Goal: Task Accomplishment & Management: Use online tool/utility

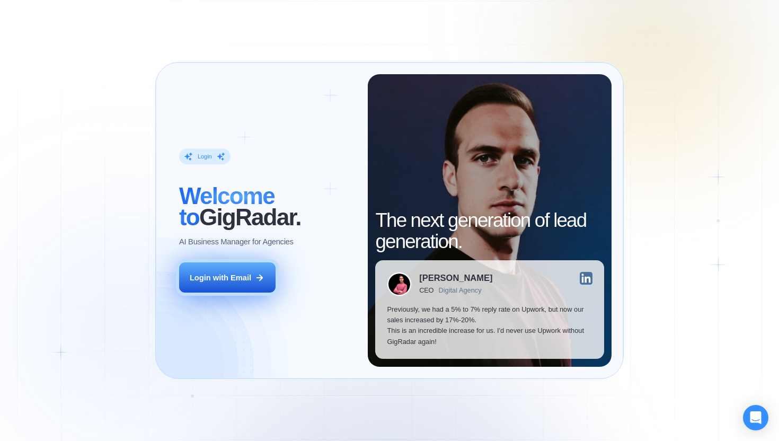
click at [249, 267] on button "Login with Email" at bounding box center [227, 277] width 97 height 30
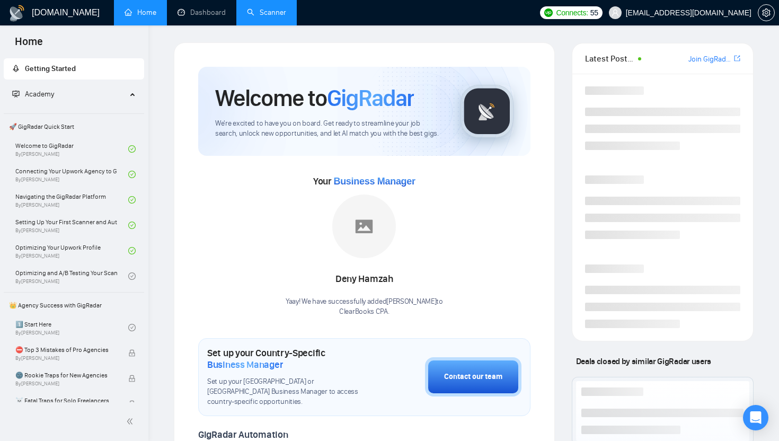
click at [262, 17] on link "Scanner" at bounding box center [266, 12] width 39 height 9
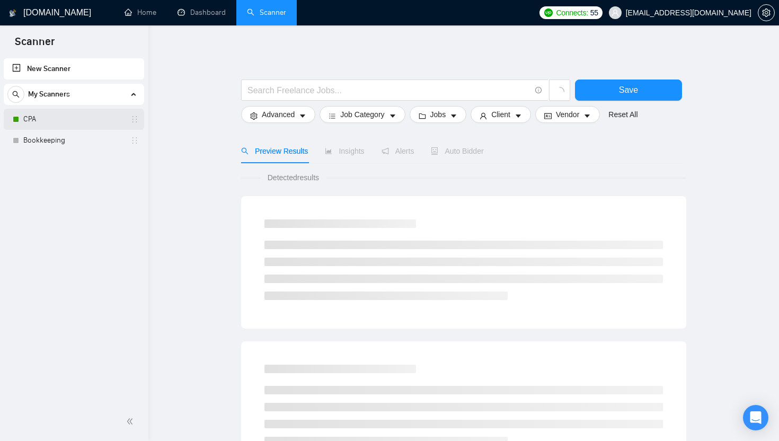
click at [37, 125] on link "CPA" at bounding box center [73, 119] width 101 height 21
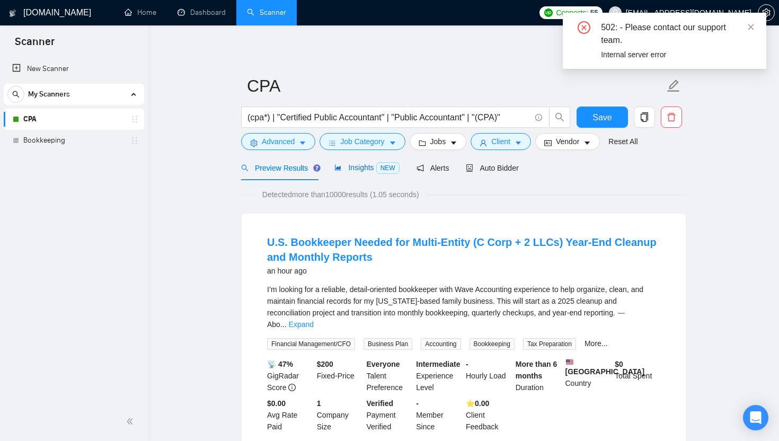
click at [360, 167] on span "Insights NEW" at bounding box center [367, 167] width 65 height 8
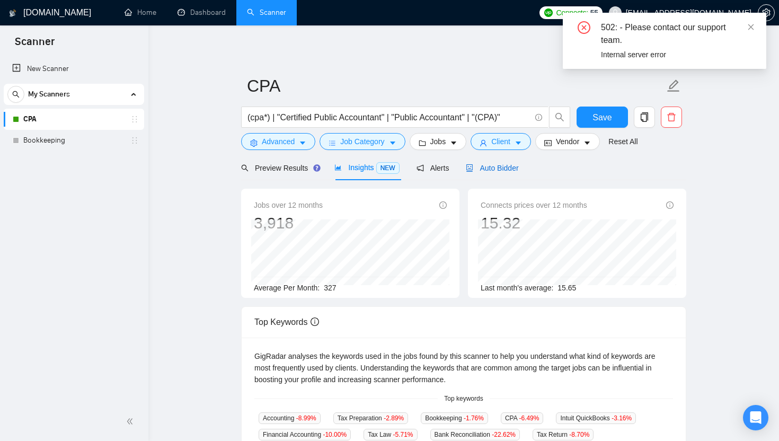
click at [503, 172] on div "Auto Bidder" at bounding box center [492, 168] width 52 height 12
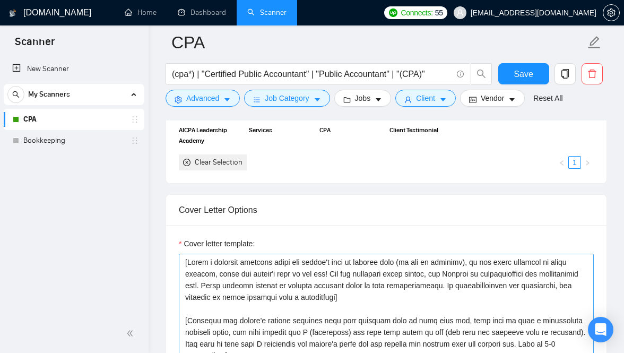
scroll to position [1083, 0]
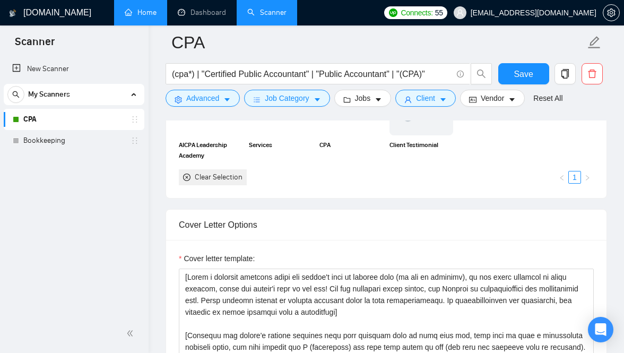
click at [154, 16] on link "Home" at bounding box center [141, 12] width 32 height 9
